Goal: Transaction & Acquisition: Purchase product/service

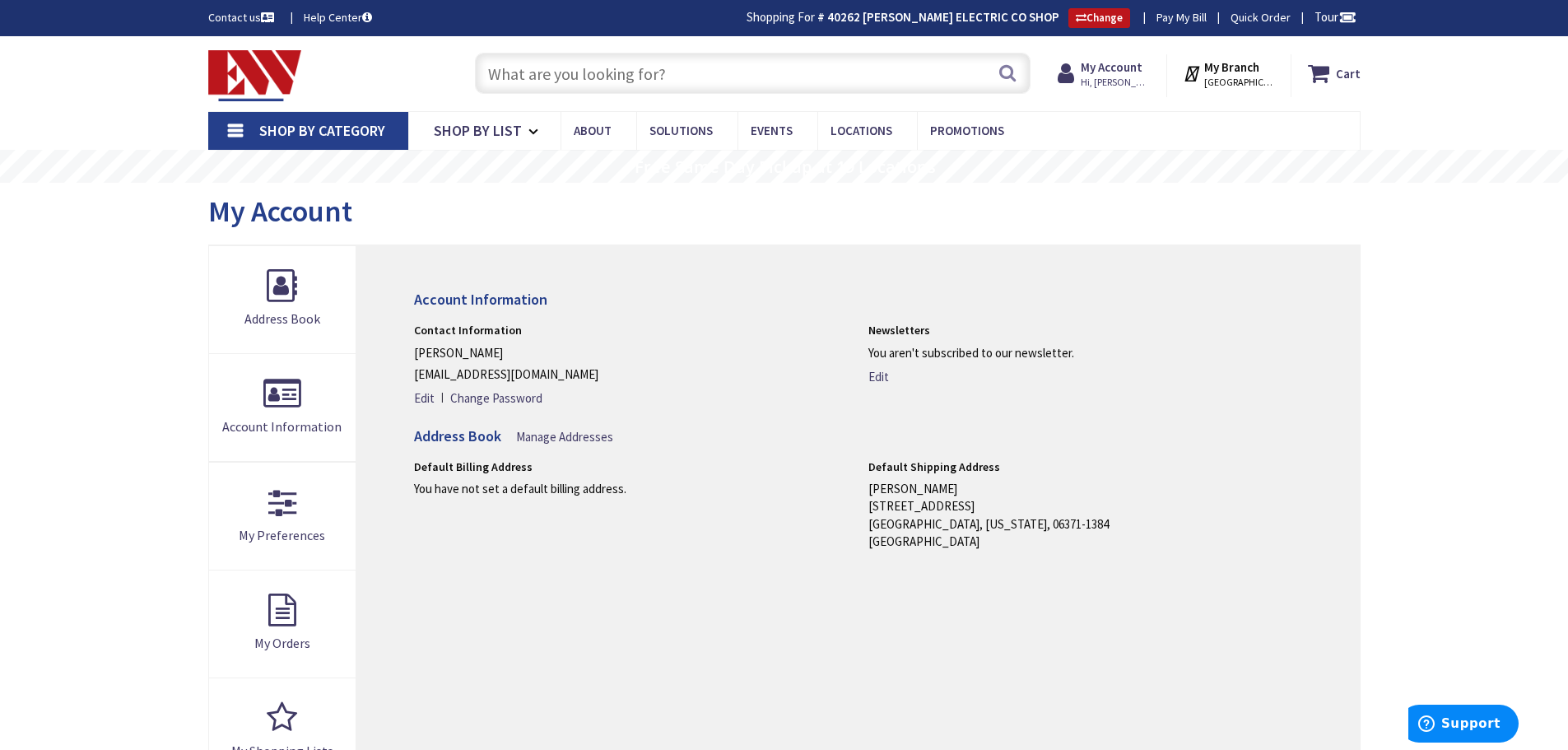
click at [729, 66] on input "text" at bounding box center [753, 74] width 556 height 41
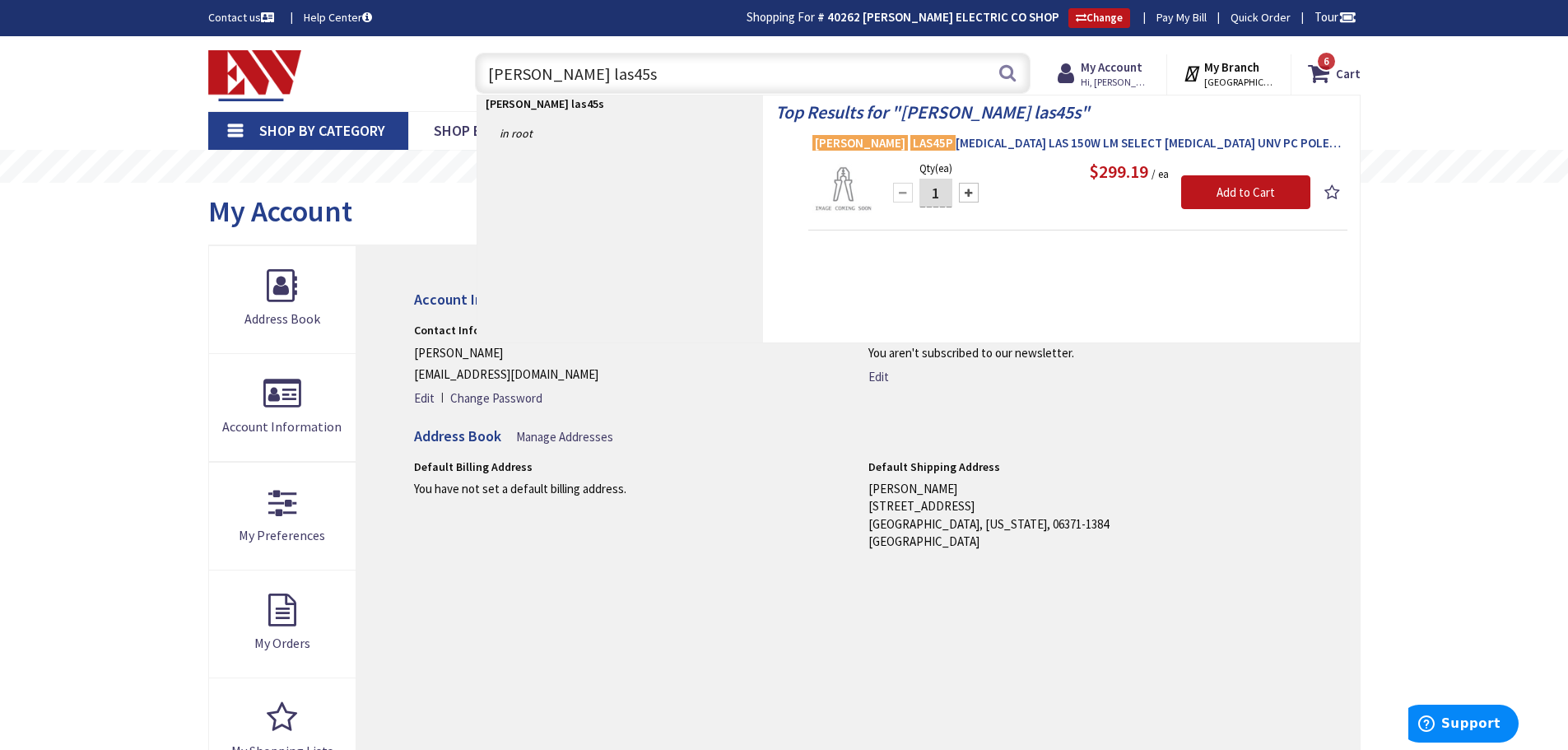
type input "lum las45s"
click at [966, 136] on span "LUM LAS45P T3 LAS 150W LM SELECT T3 UNV PC POLE MOUNT" at bounding box center [1078, 143] width 531 height 17
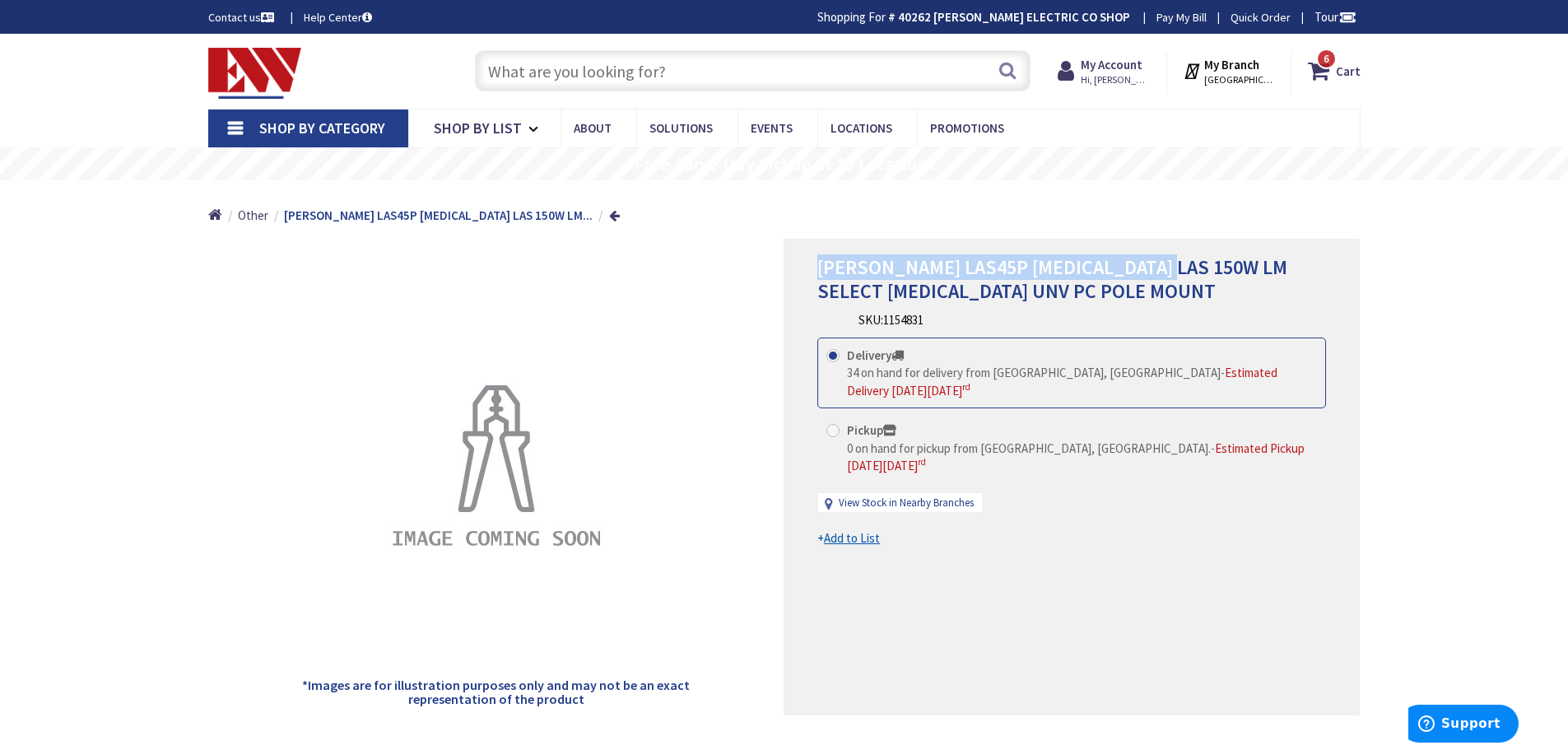
drag, startPoint x: 818, startPoint y: 268, endPoint x: 1162, endPoint y: 272, distance: 344.0
click at [1162, 272] on span "[PERSON_NAME] LAS45P [MEDICAL_DATA] LAS 150W LM SELECT [MEDICAL_DATA] UNV PC PO…" at bounding box center [1053, 280] width 470 height 49
copy span "[PERSON_NAME] LAS45P [MEDICAL_DATA] LAS 150W LM SELECT [MEDICAL_DATA]"
